Goal: Task Accomplishment & Management: Use online tool/utility

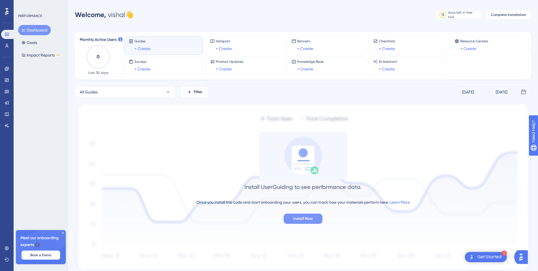
click at [301, 219] on span "Install Now" at bounding box center [304, 218] width 20 height 7
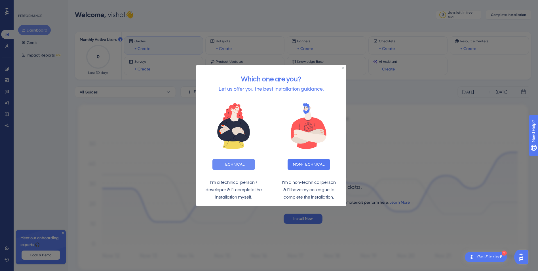
click at [238, 166] on button "TECHNICAL" at bounding box center [234, 164] width 43 height 11
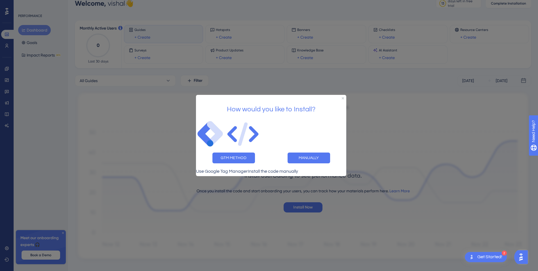
scroll to position [21, 0]
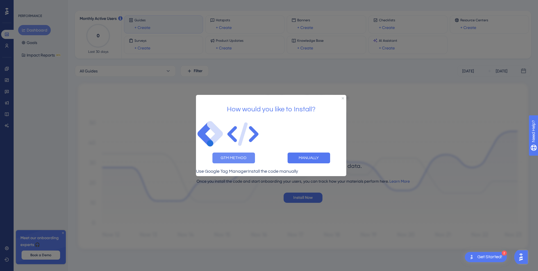
click at [229, 155] on button "GTM METHOD" at bounding box center [234, 157] width 43 height 11
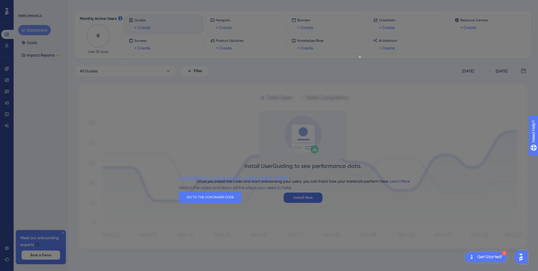
scroll to position [0, 0]
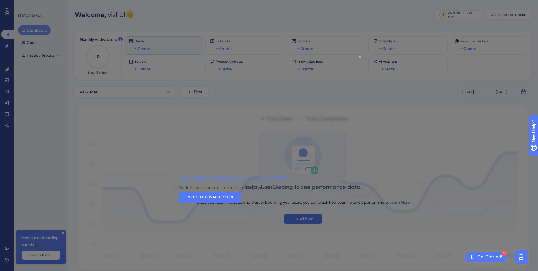
click at [360, 57] on icon "Close Preview" at bounding box center [360, 56] width 2 height 2
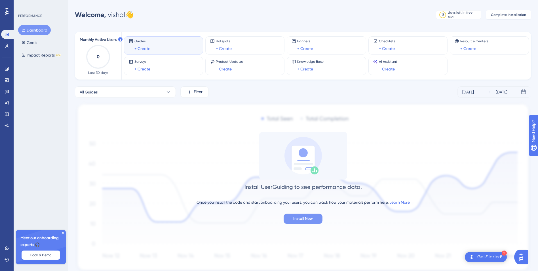
click at [308, 219] on span "Install Now" at bounding box center [304, 218] width 20 height 7
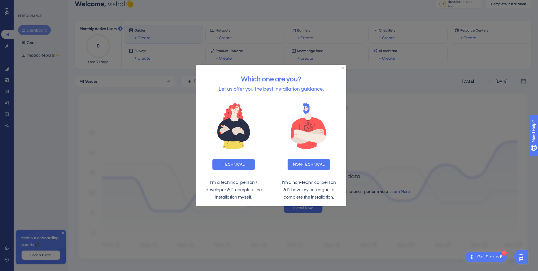
scroll to position [21, 0]
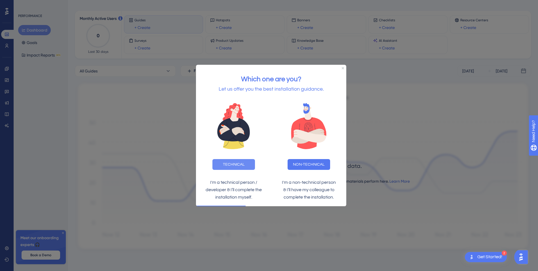
click at [241, 163] on button "TECHNICAL" at bounding box center [234, 164] width 43 height 11
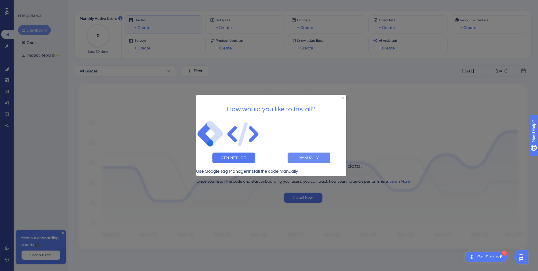
click at [308, 155] on button "MANUALLY" at bounding box center [309, 157] width 43 height 11
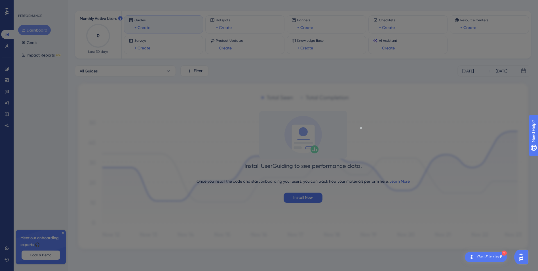
scroll to position [0, 0]
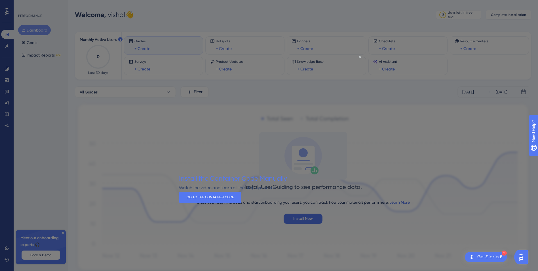
click at [140, 150] on div at bounding box center [269, 135] width 538 height 271
click at [360, 56] on icon "Close Preview" at bounding box center [360, 56] width 2 height 2
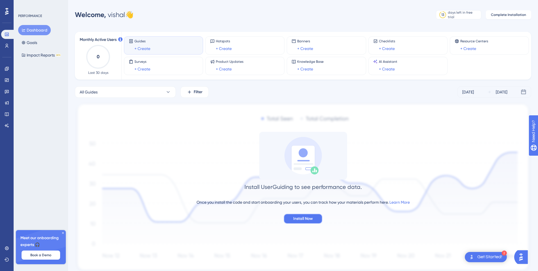
click at [303, 220] on span "Install Now" at bounding box center [304, 218] width 20 height 7
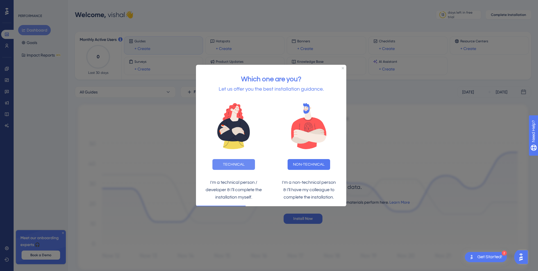
click at [236, 164] on button "TECHNICAL" at bounding box center [234, 164] width 43 height 11
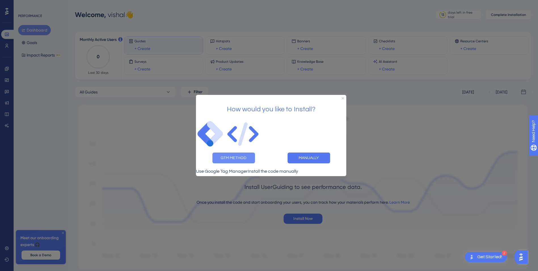
click at [238, 158] on button "GTM METHOD" at bounding box center [234, 157] width 43 height 11
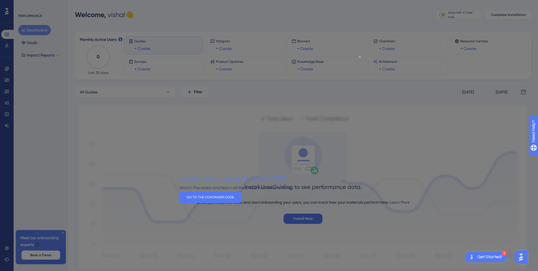
click at [360, 56] on icon "Close Preview" at bounding box center [360, 56] width 2 height 2
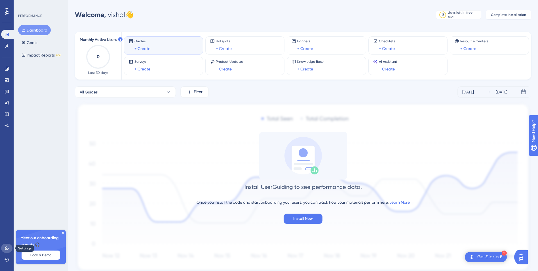
click at [8, 249] on icon at bounding box center [7, 248] width 5 height 5
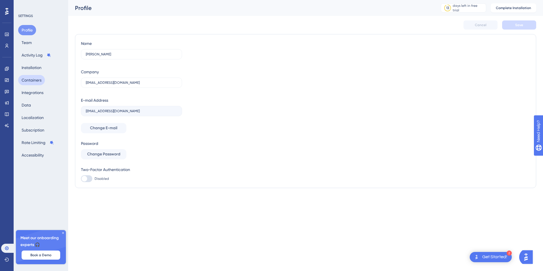
click at [35, 81] on button "Containers" at bounding box center [31, 80] width 27 height 10
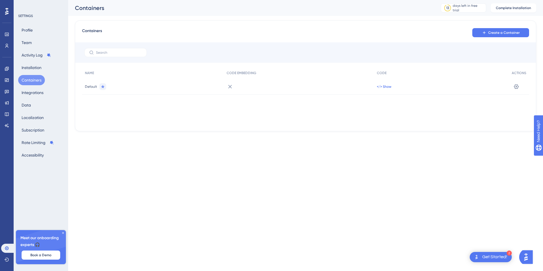
click at [383, 87] on span "</> Show" at bounding box center [384, 86] width 14 height 5
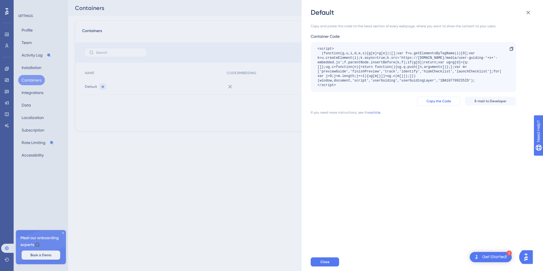
click at [438, 101] on span "Copy the Code" at bounding box center [438, 101] width 24 height 5
click at [503, 255] on div "Get Started!" at bounding box center [494, 257] width 25 height 6
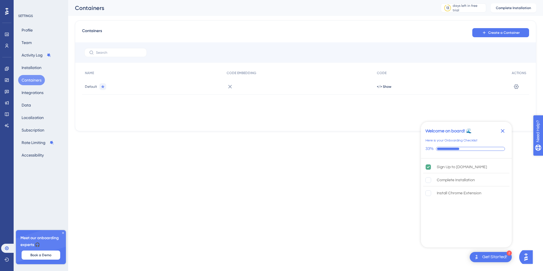
drag, startPoint x: 553, startPoint y: 158, endPoint x: 1069, endPoint y: 291, distance: 532.9
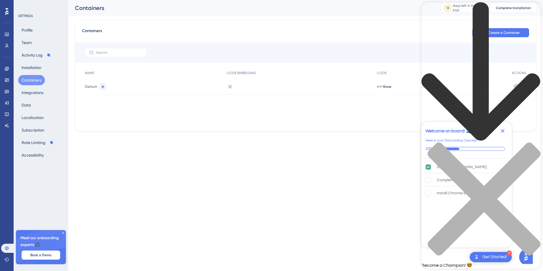
click at [431, 10] on icon "back to header" at bounding box center [480, 71] width 119 height 139
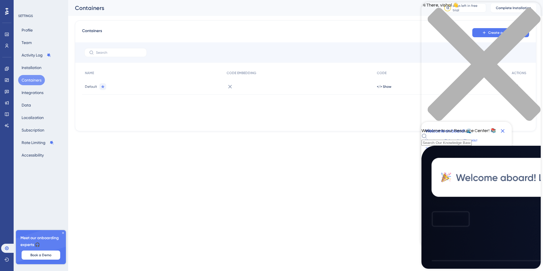
click at [258, 149] on html "2 Get Started! Welcome on board! 🌊 Here is your Onboarding Checklist 33% Sign U…" at bounding box center [271, 74] width 543 height 149
click at [533, 12] on icon "close resource center" at bounding box center [480, 67] width 119 height 119
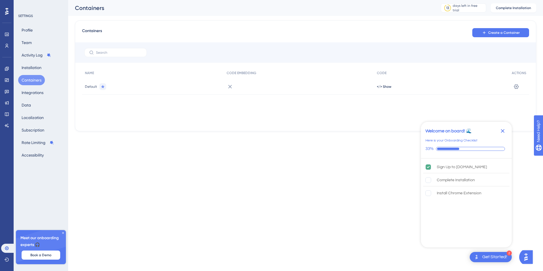
click at [497, 255] on div "Get Started!" at bounding box center [494, 257] width 25 height 6
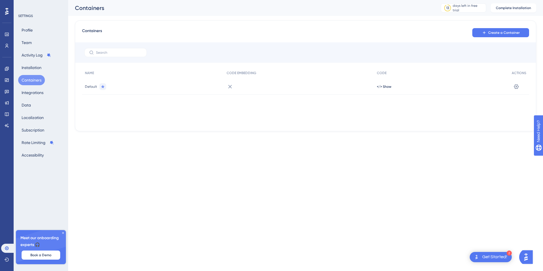
click at [508, 256] on div "2 Get Started!" at bounding box center [490, 257] width 42 height 10
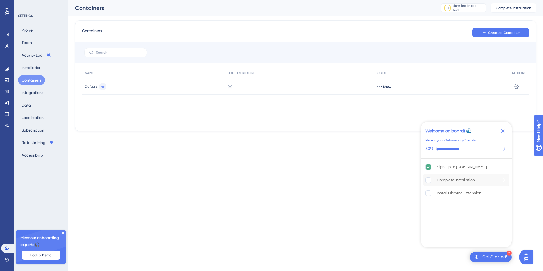
click at [427, 182] on rect "Complete Installation is incomplete." at bounding box center [428, 179] width 5 height 5
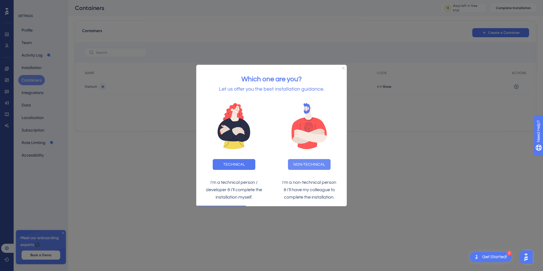
click at [314, 162] on button "NON-TECHNICAL" at bounding box center [309, 164] width 43 height 11
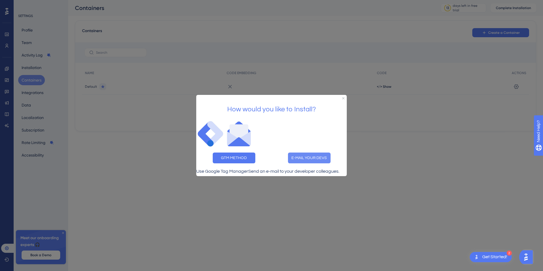
click at [311, 152] on button "E-MAIL YOUR DEVS" at bounding box center [309, 157] width 43 height 11
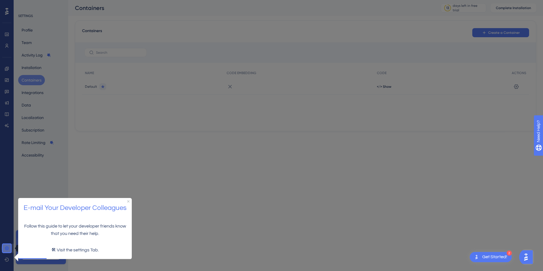
click at [7, 248] on icon at bounding box center [7, 248] width 4 height 4
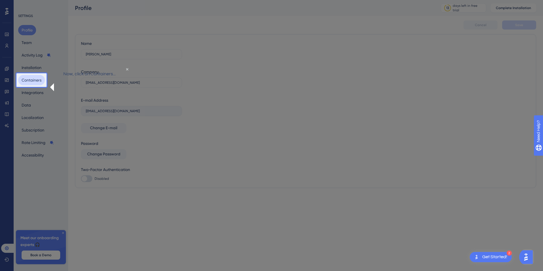
click at [35, 81] on button "Containers" at bounding box center [31, 80] width 27 height 10
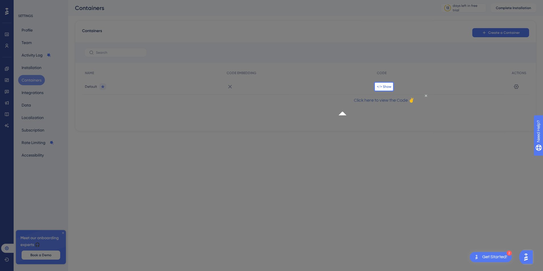
click at [382, 87] on span "</> Show" at bounding box center [384, 86] width 14 height 5
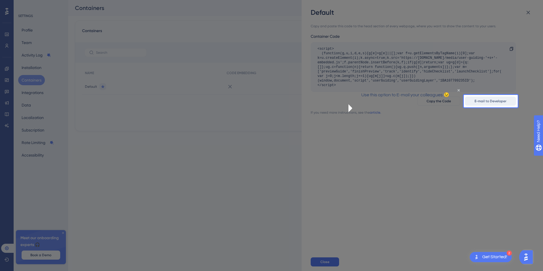
click at [492, 101] on span "E-mail to Developer" at bounding box center [490, 101] width 32 height 5
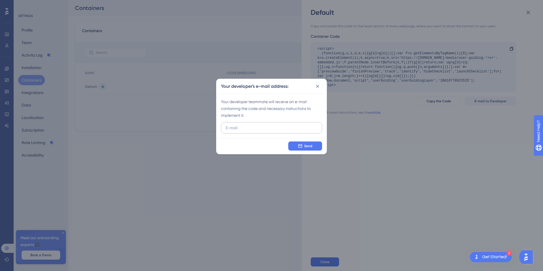
click at [253, 125] on input "text" at bounding box center [271, 128] width 91 height 6
type input "pawarv@sunmetals.com.au"
click at [309, 145] on span "Send" at bounding box center [308, 146] width 8 height 5
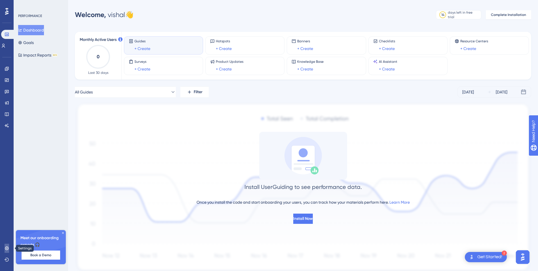
click at [7, 247] on icon at bounding box center [7, 248] width 4 height 4
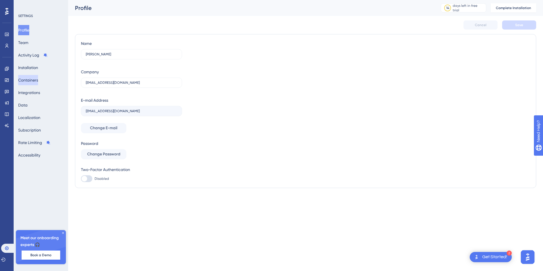
click at [31, 82] on button "Containers" at bounding box center [28, 80] width 20 height 10
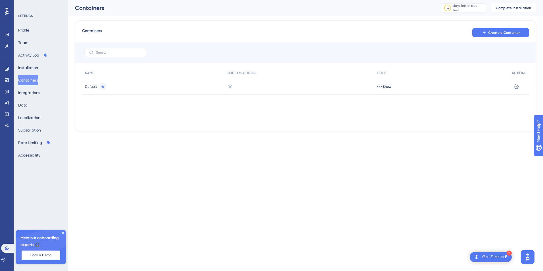
click at [63, 232] on icon at bounding box center [62, 232] width 3 height 3
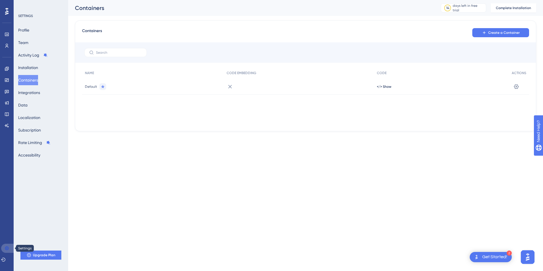
click at [6, 248] on icon at bounding box center [7, 248] width 4 height 4
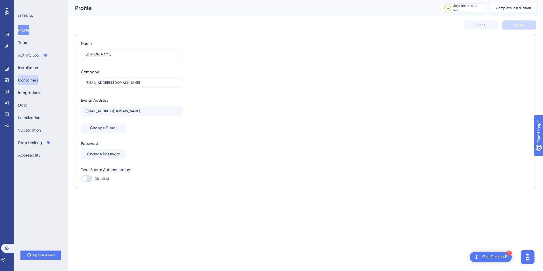
click at [24, 79] on button "Containers" at bounding box center [28, 80] width 20 height 10
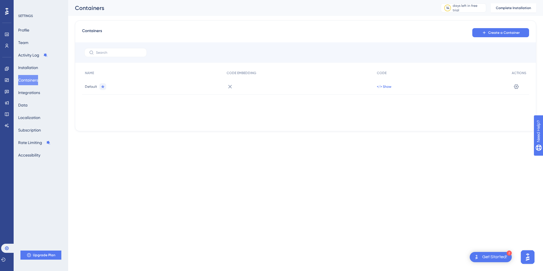
click at [385, 86] on span "</> Show" at bounding box center [384, 86] width 14 height 5
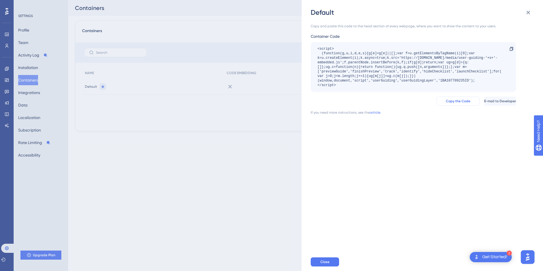
click at [446, 101] on span "Copy the Code" at bounding box center [458, 101] width 24 height 5
click at [326, 260] on span "Close" at bounding box center [324, 261] width 9 height 5
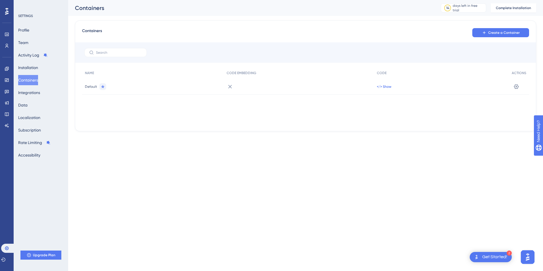
click at [389, 84] on span "</> Show" at bounding box center [384, 86] width 14 height 5
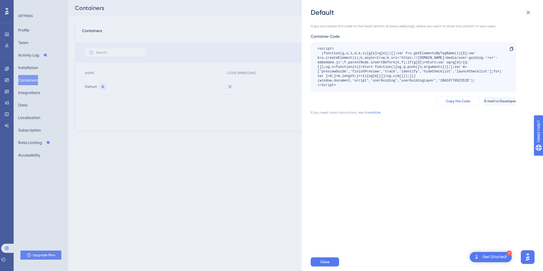
click at [446, 102] on span "Copy the Code" at bounding box center [458, 101] width 24 height 5
click at [327, 263] on span "Close" at bounding box center [324, 261] width 9 height 5
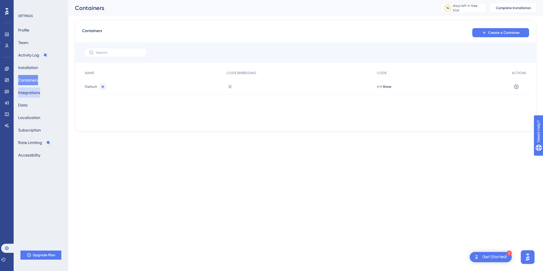
click at [36, 95] on button "Integrations" at bounding box center [29, 92] width 22 height 10
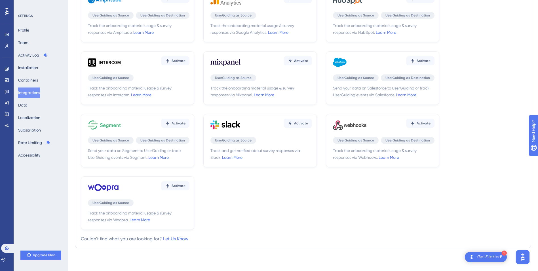
scroll to position [54, 0]
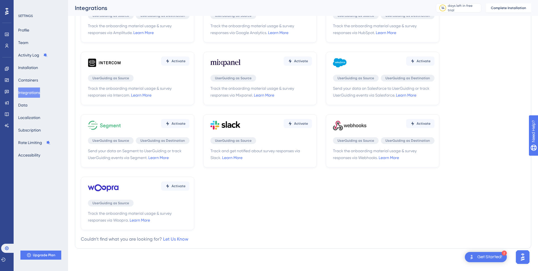
click at [501, 256] on div "Get Started!" at bounding box center [490, 257] width 25 height 6
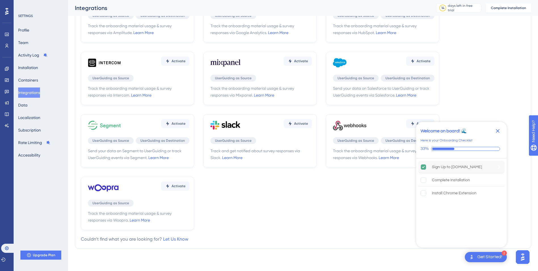
click at [473, 167] on div "Sign Up to UserGuiding.com" at bounding box center [457, 167] width 50 height 7
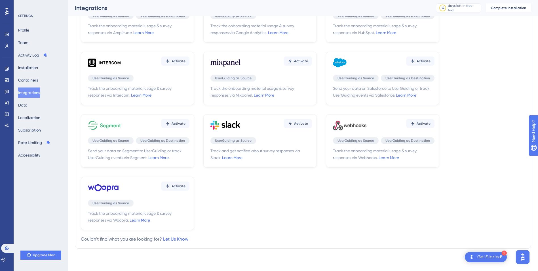
scroll to position [0, 0]
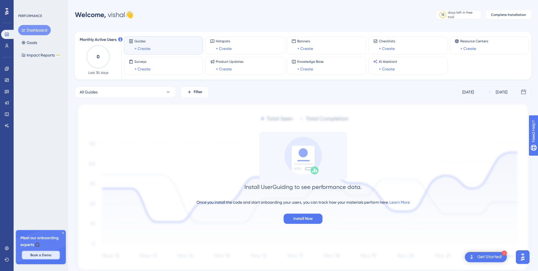
click at [40, 255] on span "Book a Demo" at bounding box center [40, 255] width 21 height 5
click at [407, 201] on link "Learn More" at bounding box center [400, 202] width 20 height 5
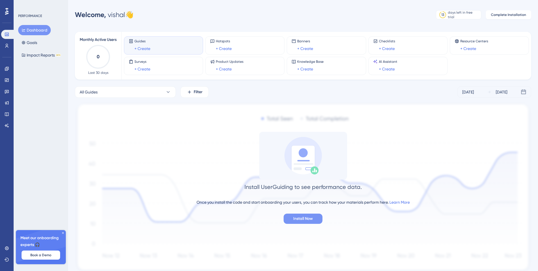
click at [304, 220] on span "Install Now" at bounding box center [304, 218] width 20 height 7
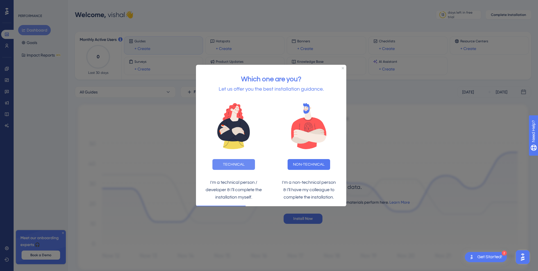
click at [237, 163] on button "TECHNICAL" at bounding box center [234, 164] width 43 height 11
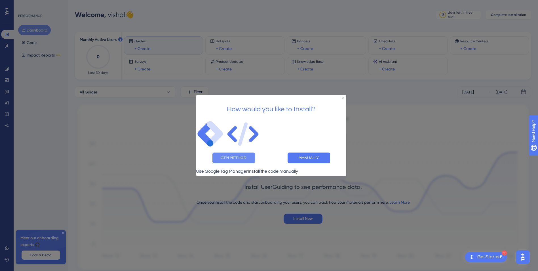
click at [238, 156] on button "GTM METHOD" at bounding box center [234, 157] width 43 height 11
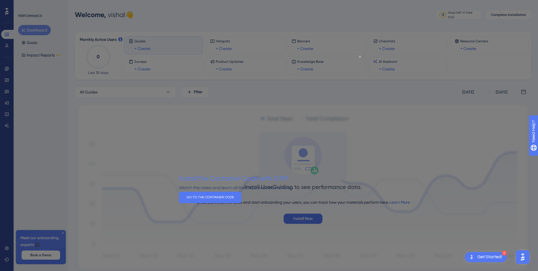
click at [360, 56] on icon "Close Preview" at bounding box center [360, 56] width 2 height 2
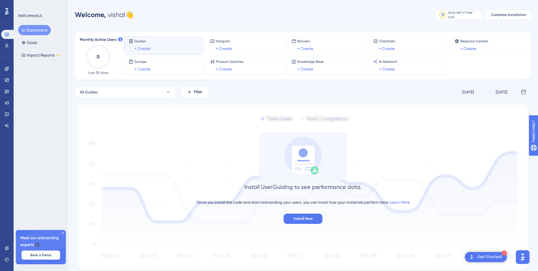
click at [36, 31] on button "Dashboard" at bounding box center [34, 30] width 33 height 10
click at [143, 47] on link "+ Create" at bounding box center [143, 48] width 16 height 7
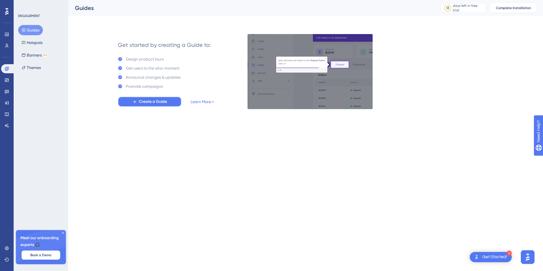
click at [158, 103] on span "Create a Guide" at bounding box center [153, 101] width 28 height 7
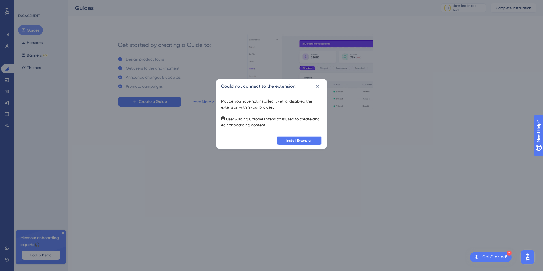
click at [296, 141] on span "Install Extension" at bounding box center [299, 140] width 26 height 5
